Goal: Navigation & Orientation: Find specific page/section

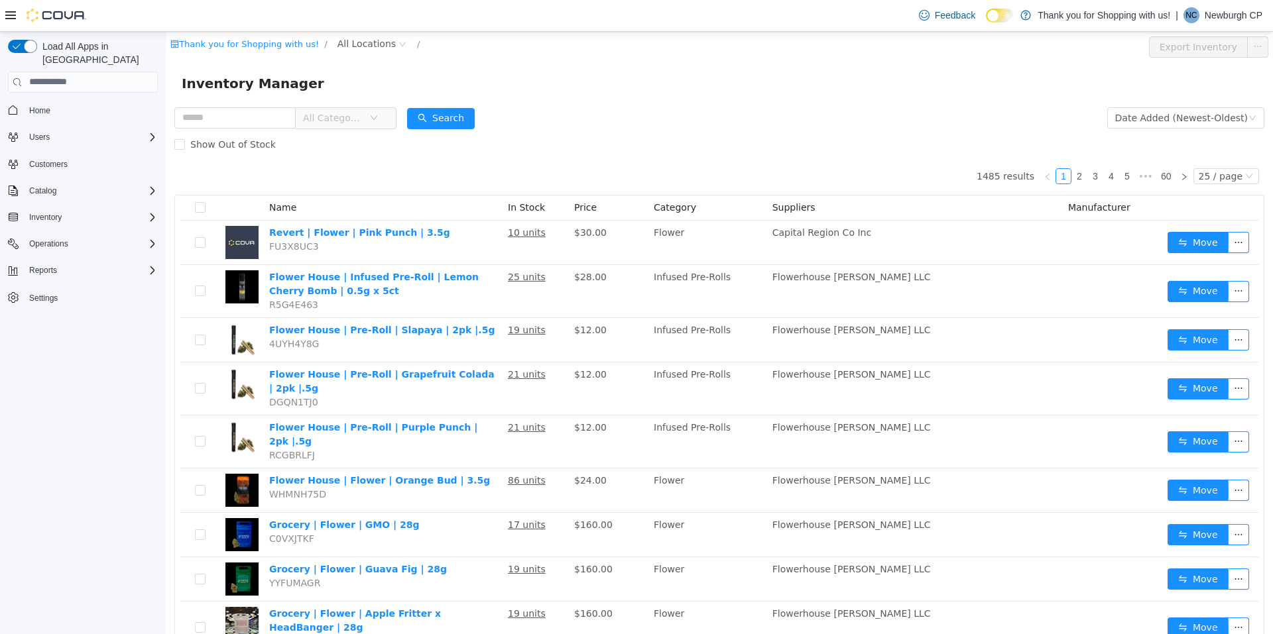
click at [79, 102] on span "Home" at bounding box center [91, 110] width 134 height 17
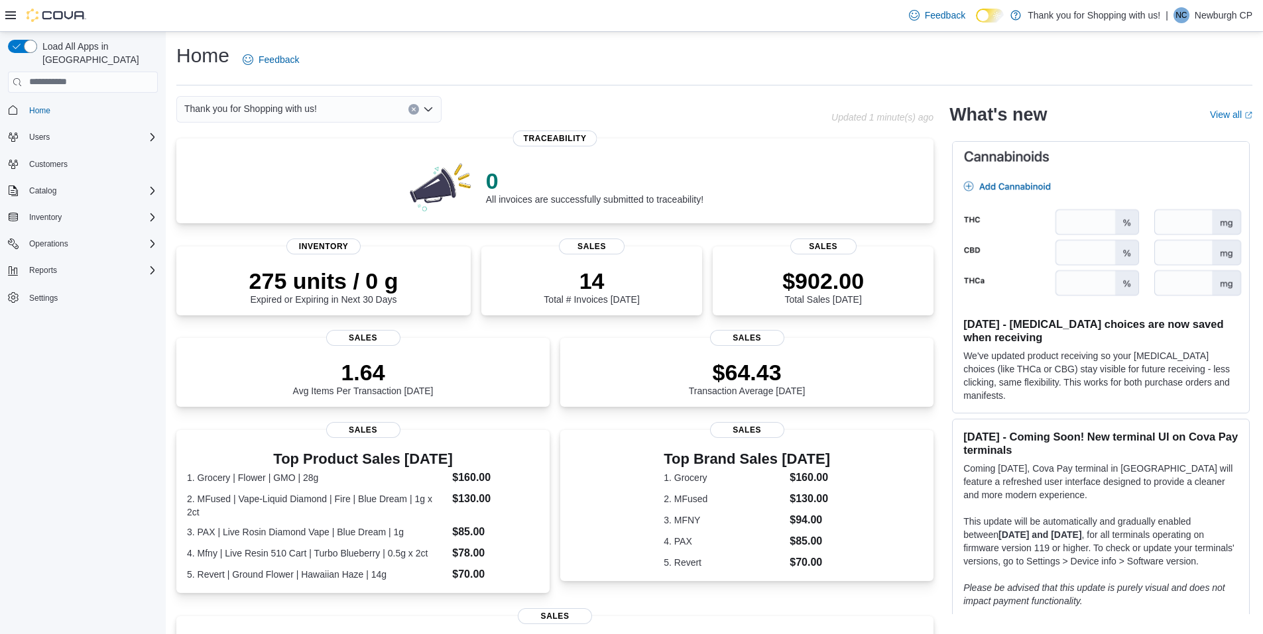
click at [275, 110] on span "Thank you for Shopping with us!" at bounding box center [250, 109] width 133 height 16
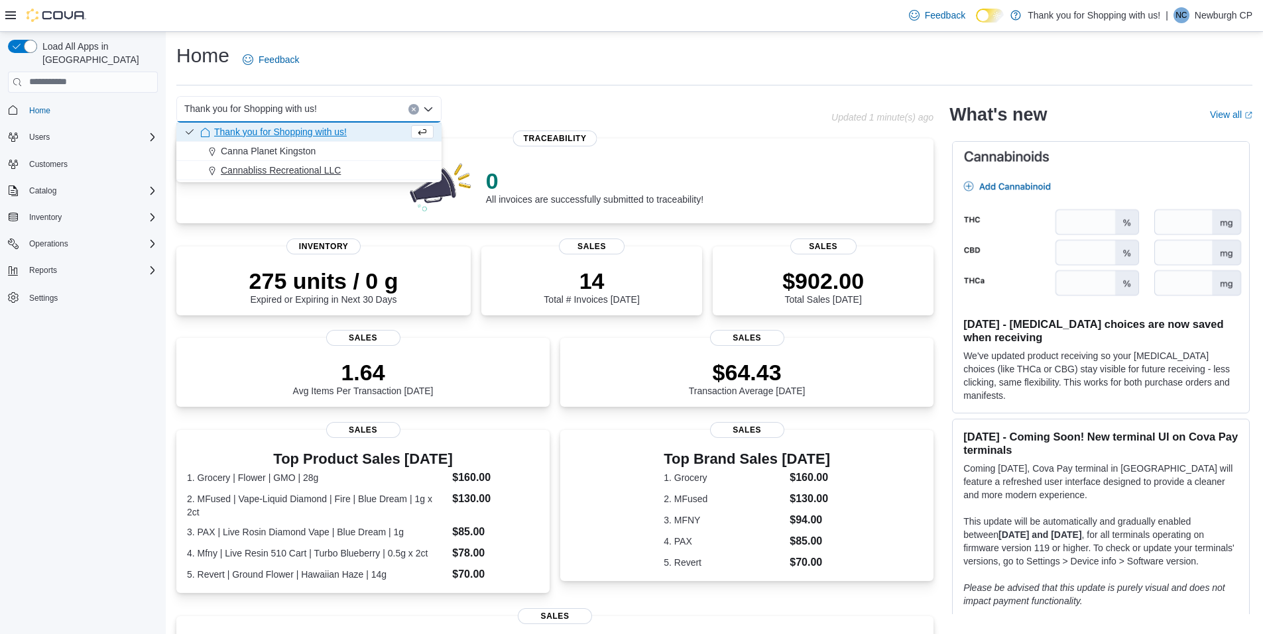
click at [286, 170] on span "Cannabliss Recreational LLC" at bounding box center [281, 170] width 120 height 13
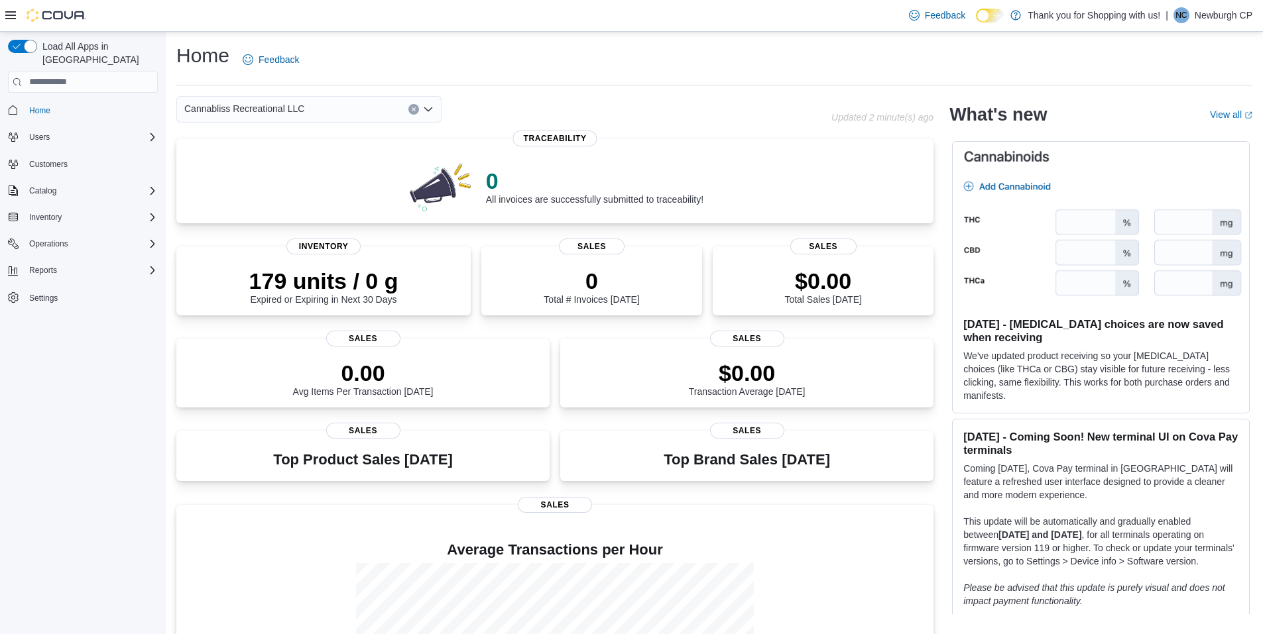
drag, startPoint x: 951, startPoint y: 486, endPoint x: 1067, endPoint y: 70, distance: 431.6
click at [1067, 70] on div "Home Feedback" at bounding box center [714, 59] width 1076 height 34
